Goal: Task Accomplishment & Management: Complete application form

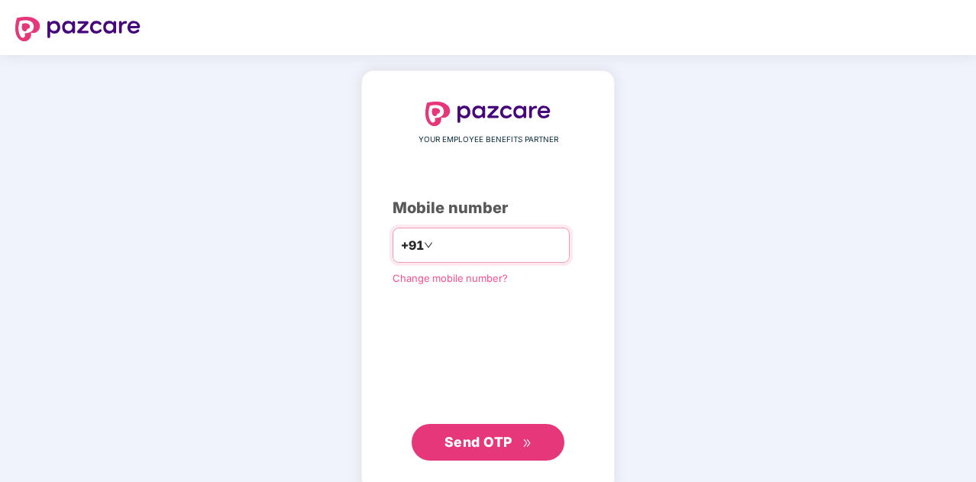
click at [482, 257] on input "number" at bounding box center [498, 245] width 125 height 24
type input "**********"
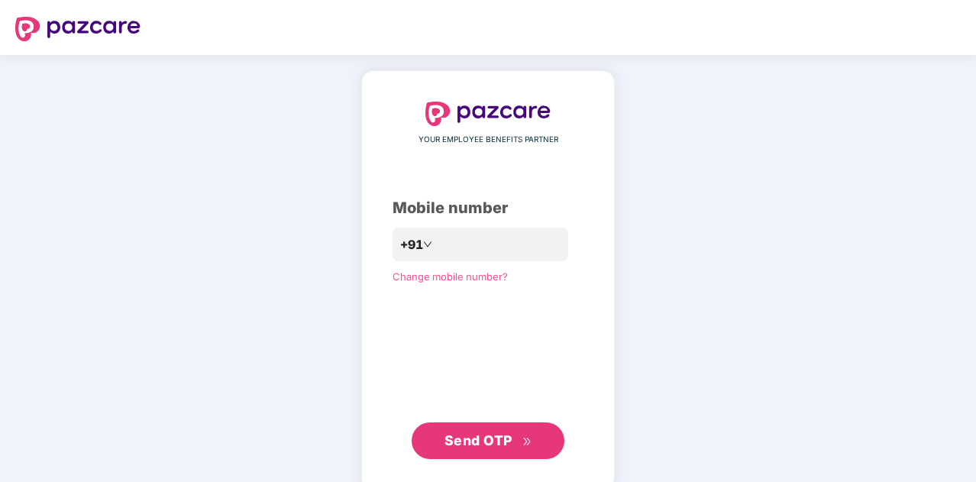
click at [509, 438] on span "Send OTP" at bounding box center [478, 440] width 68 height 16
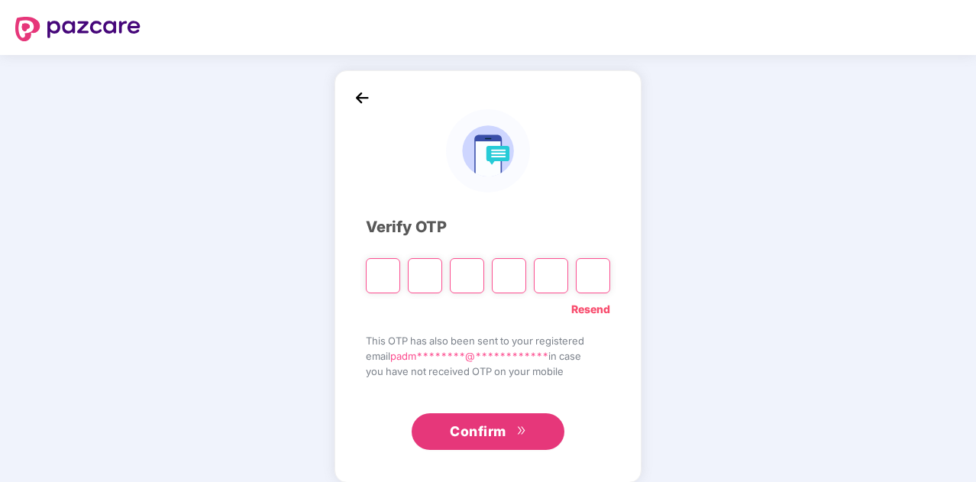
paste input "*"
type input "*"
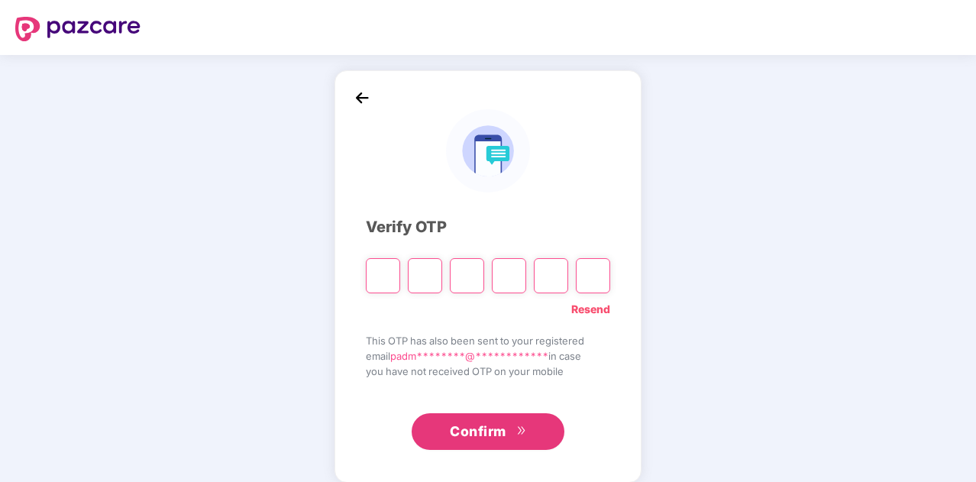
type input "*"
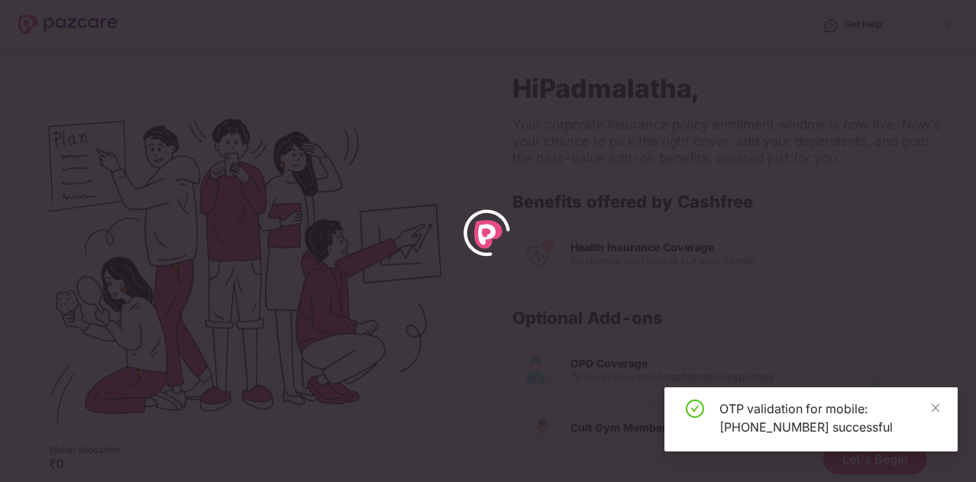
click at [928, 412] on div "OTP validation for mobile: [PHONE_NUMBER] successful" at bounding box center [829, 417] width 220 height 37
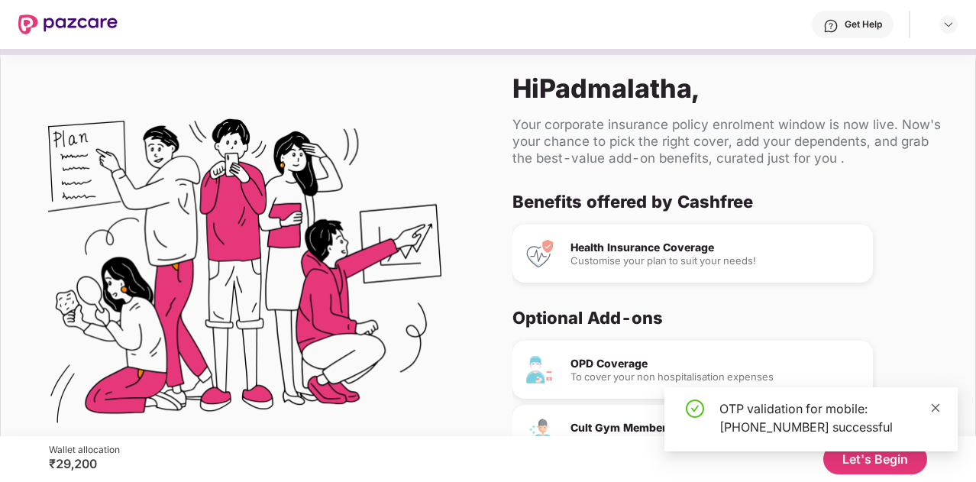
click at [935, 409] on icon "close" at bounding box center [935, 407] width 11 height 11
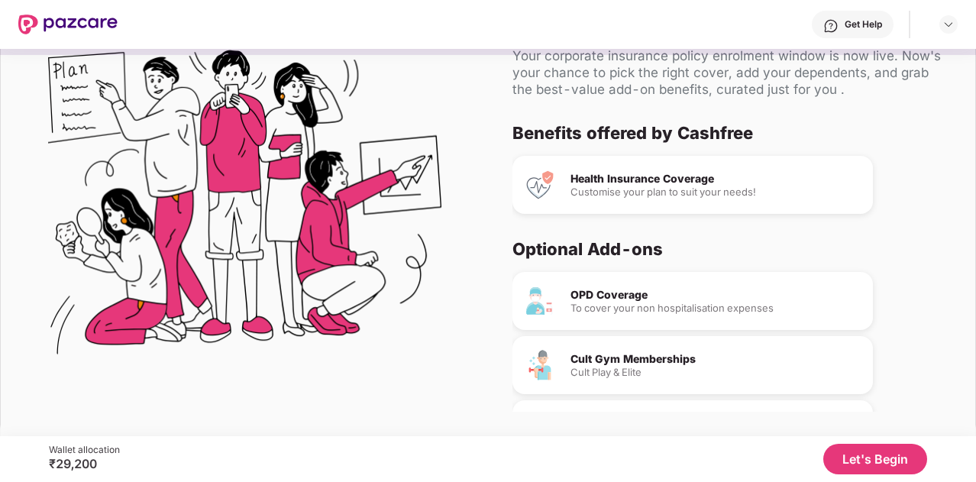
click at [855, 453] on button "Let's Begin" at bounding box center [875, 459] width 104 height 31
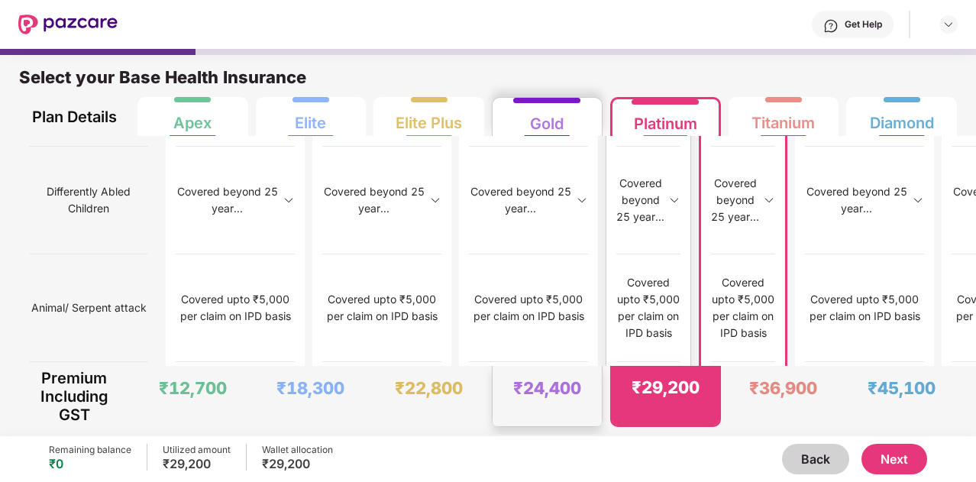
scroll to position [8, 0]
